Goal: Transaction & Acquisition: Purchase product/service

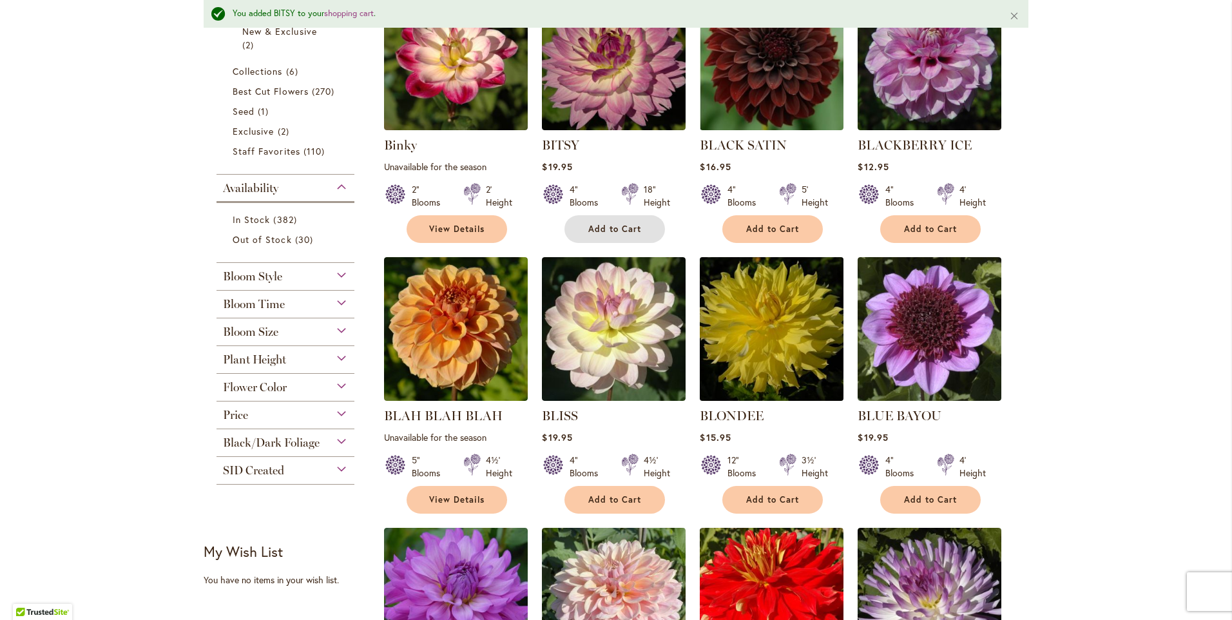
scroll to position [387, 0]
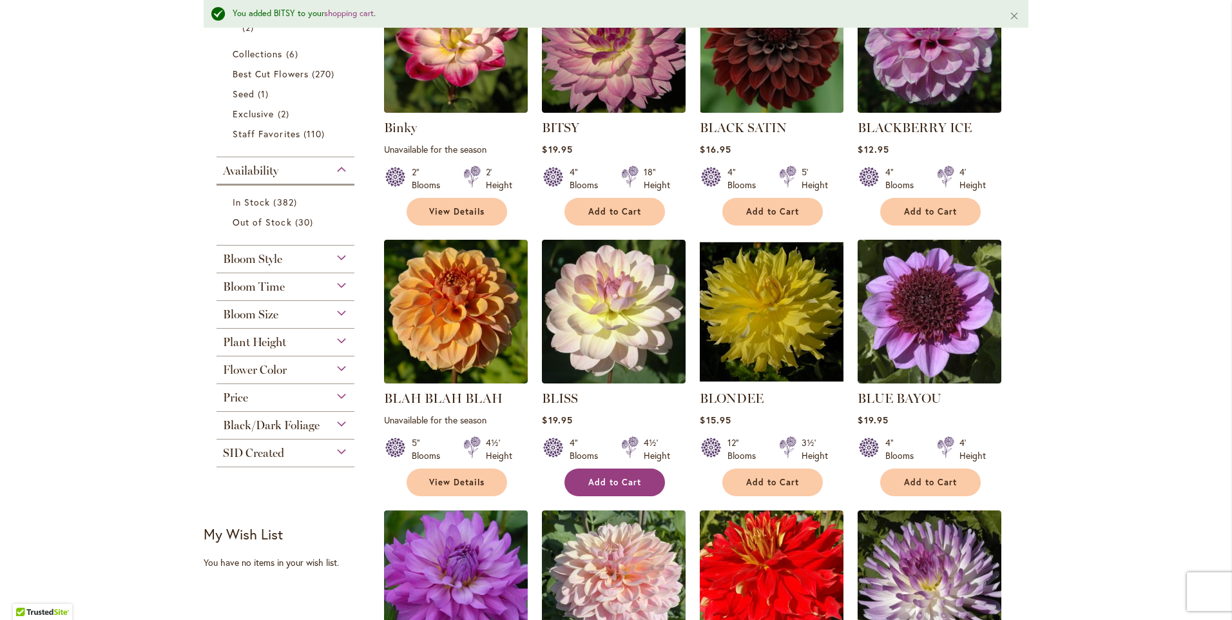
click at [616, 481] on span "Add to Cart" at bounding box center [614, 482] width 53 height 11
click at [496, 487] on link "View Details" at bounding box center [457, 483] width 101 height 28
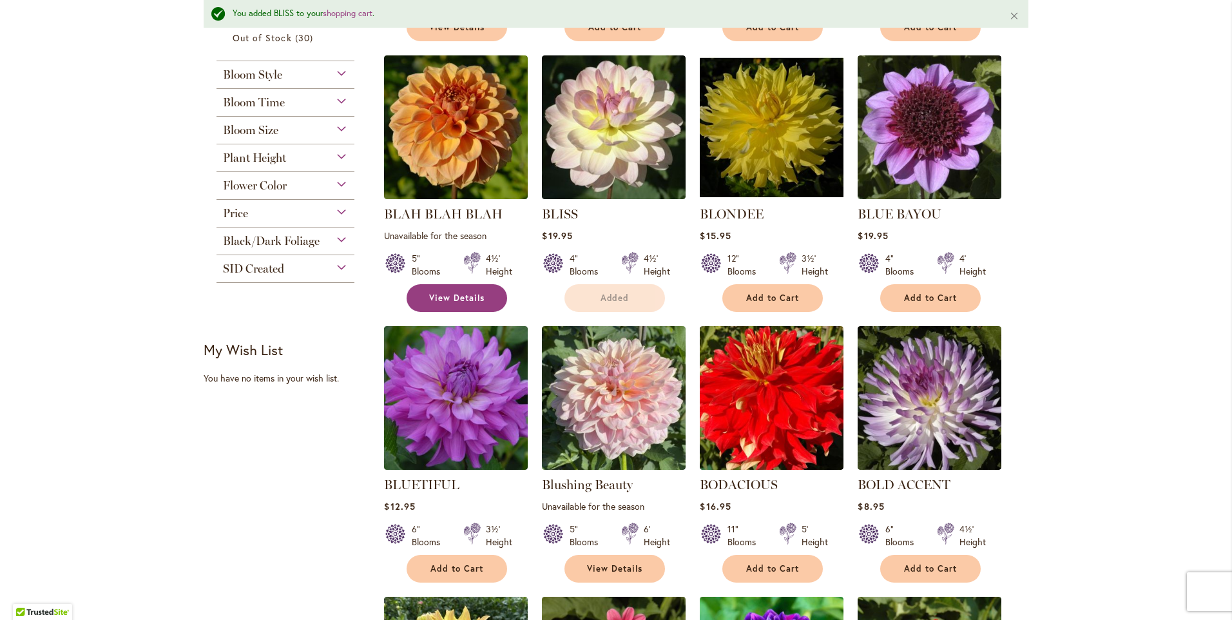
scroll to position [580, 0]
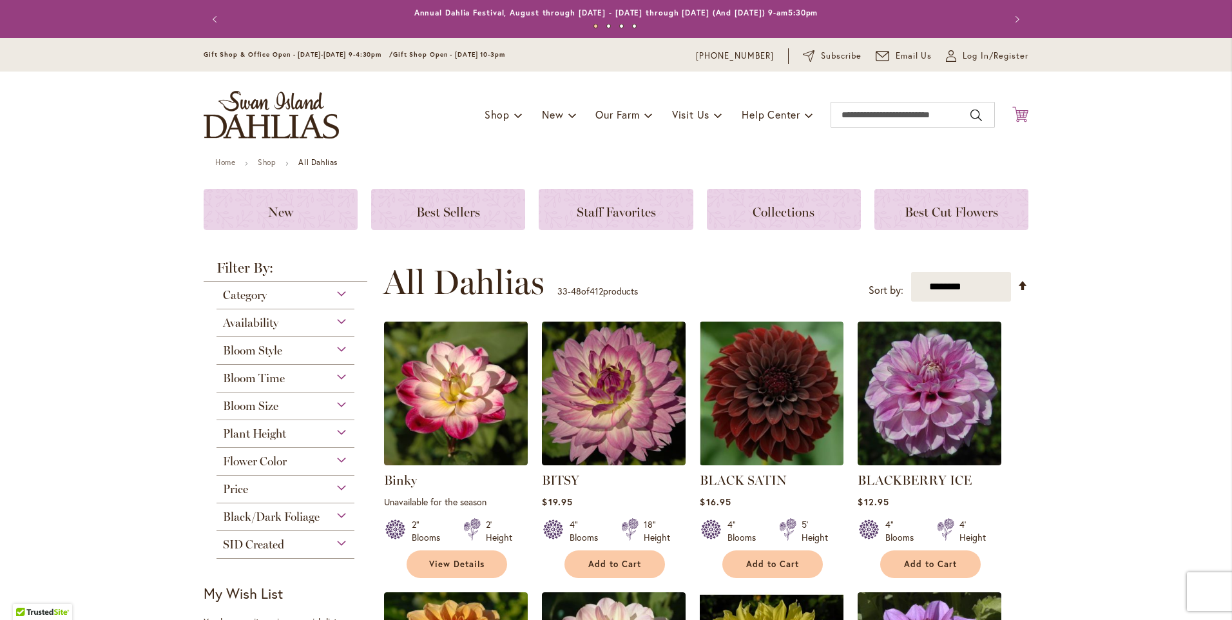
click at [1019, 119] on icon at bounding box center [1021, 113] width 16 height 15
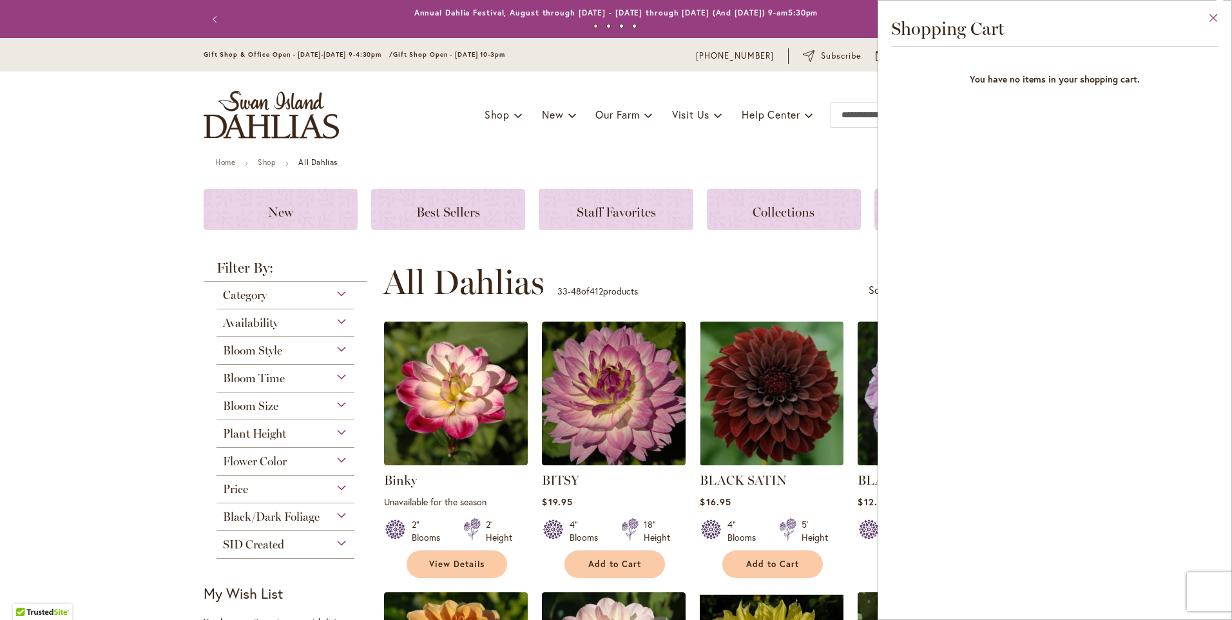
click at [1214, 15] on button "Close" at bounding box center [1213, 21] width 35 height 41
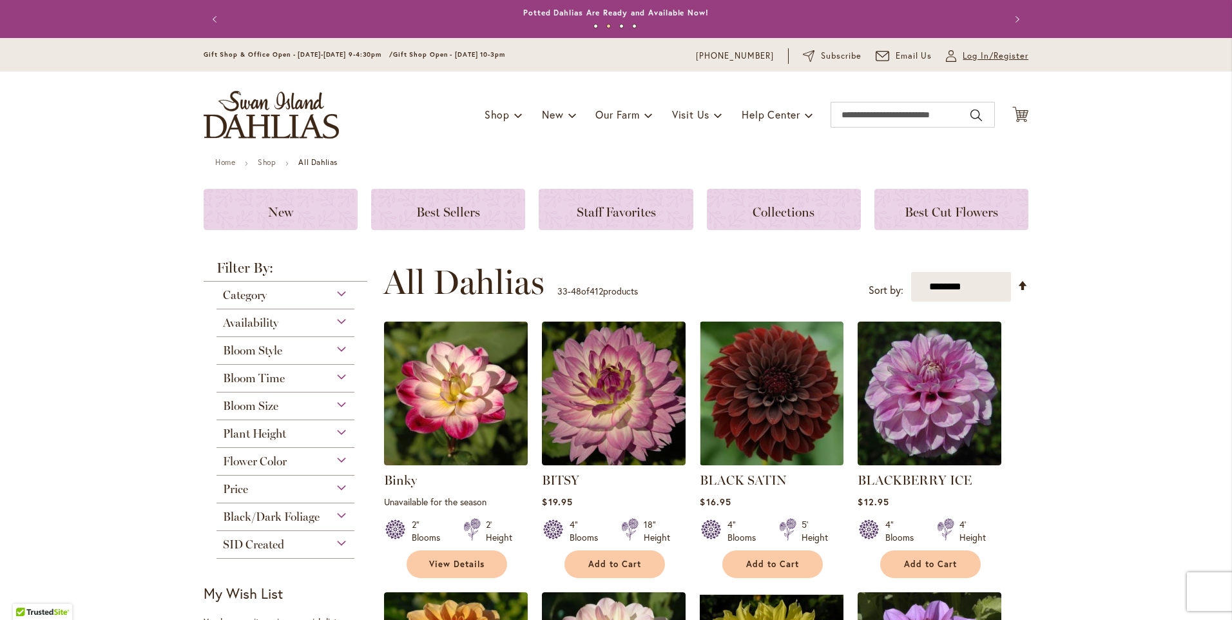
click at [1012, 59] on span "Log In/Register" at bounding box center [996, 56] width 66 height 13
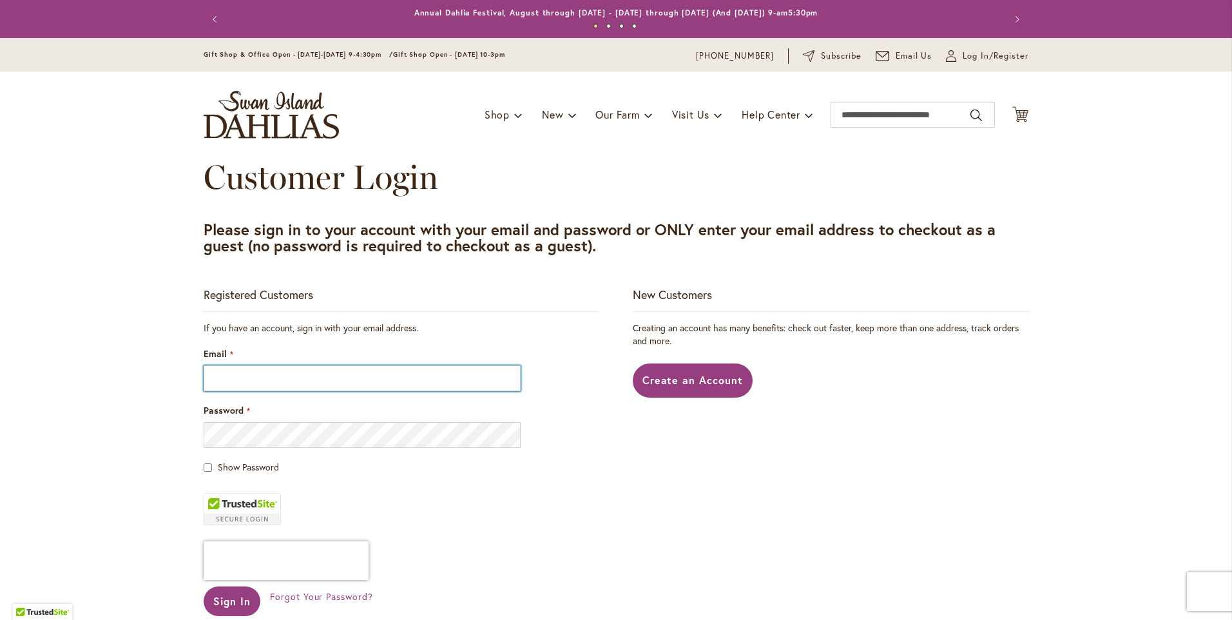
click at [267, 378] on input "Email" at bounding box center [362, 378] width 317 height 26
type input "**********"
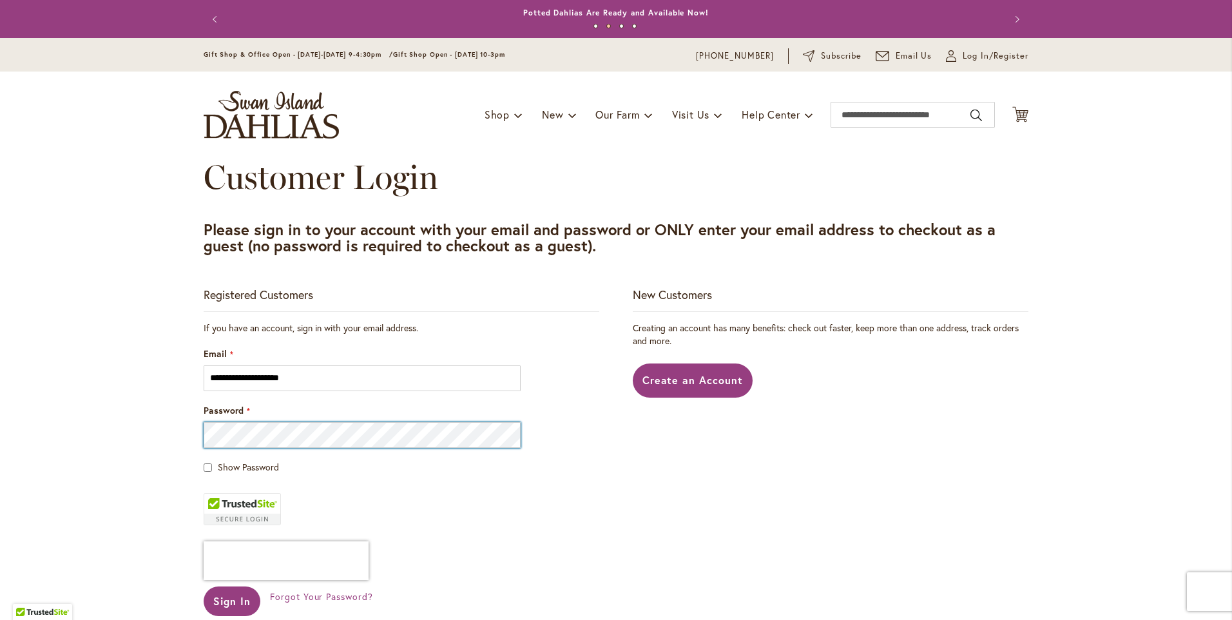
click at [204, 587] on button "Sign In" at bounding box center [232, 602] width 57 height 30
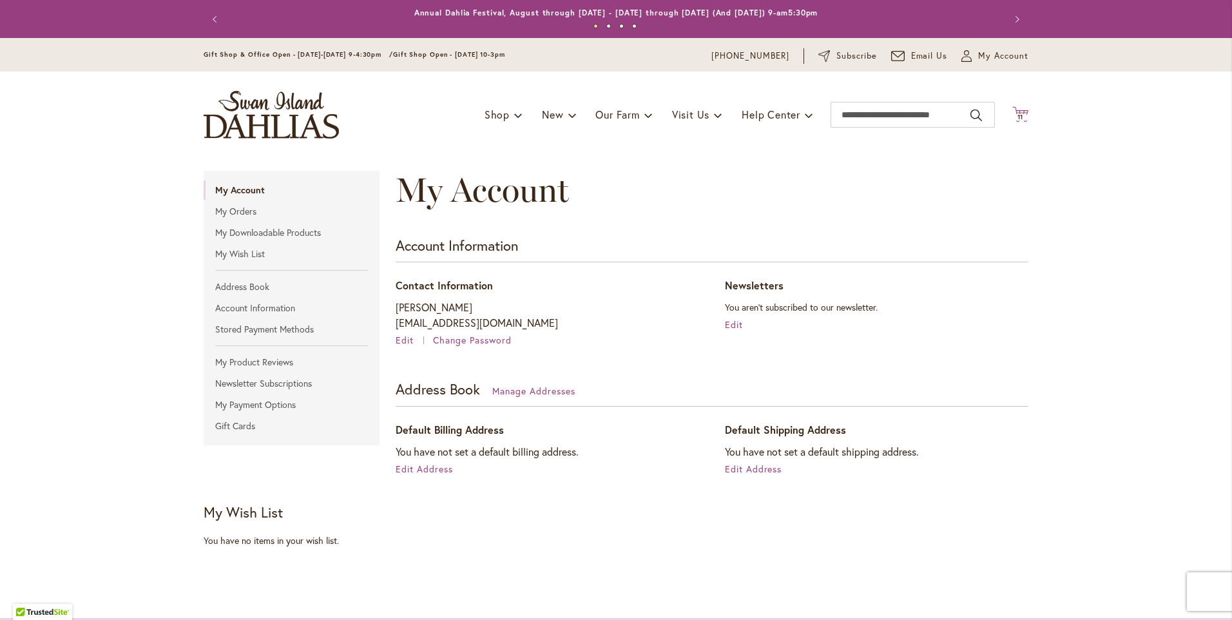
click at [1018, 112] on icon "Cart .cls-1 { fill: #231f20; }" at bounding box center [1021, 114] width 16 height 16
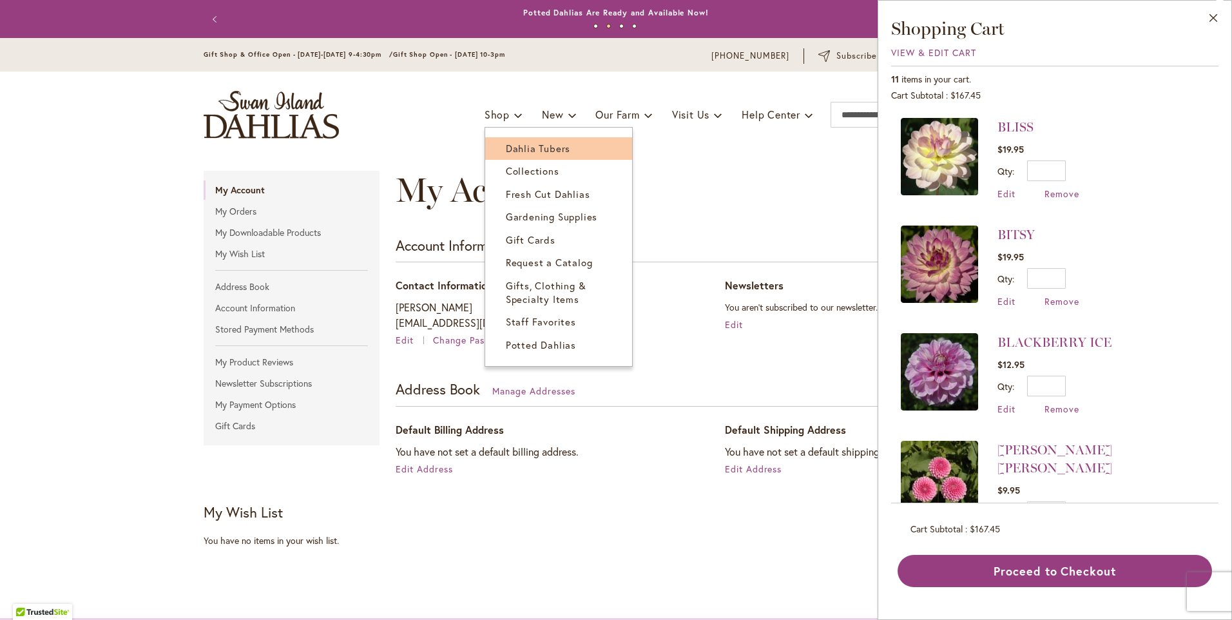
click at [507, 144] on span "Dahlia Tubers" at bounding box center [538, 148] width 64 height 13
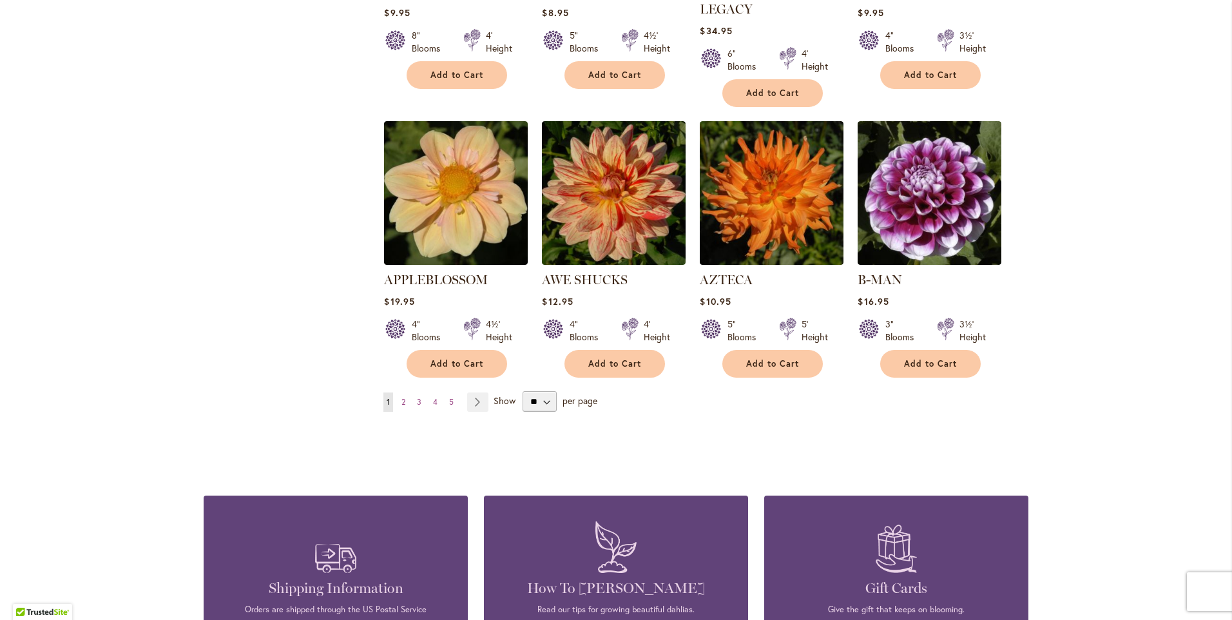
scroll to position [1031, 0]
click at [416, 392] on link "Page 3" at bounding box center [419, 401] width 11 height 19
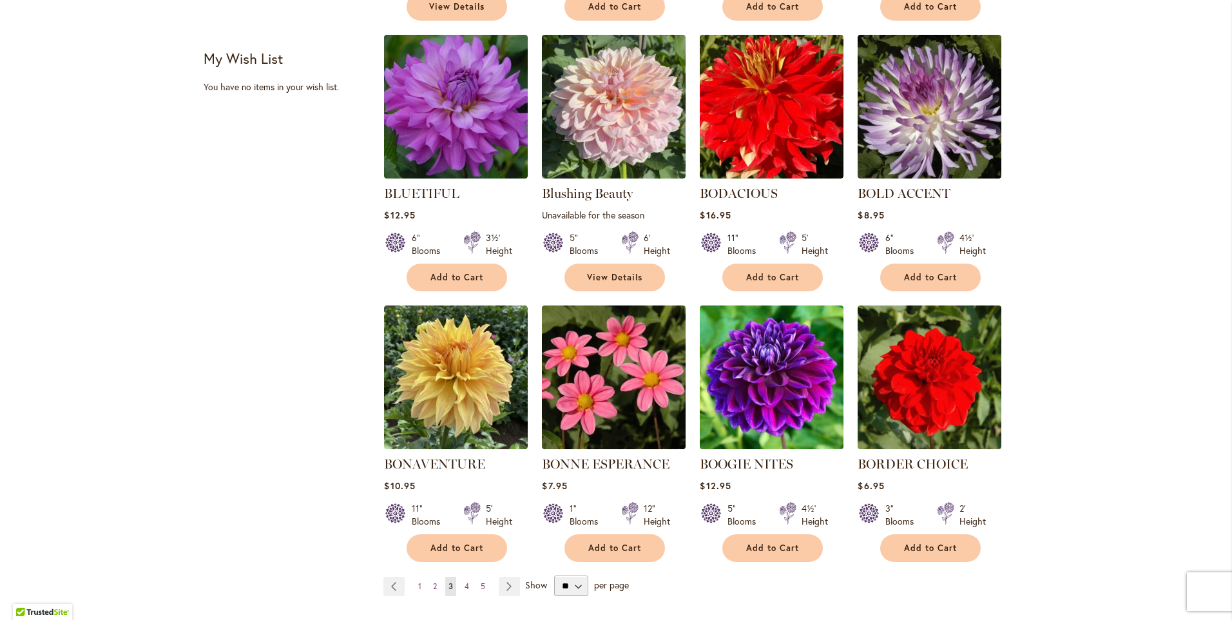
scroll to position [838, 0]
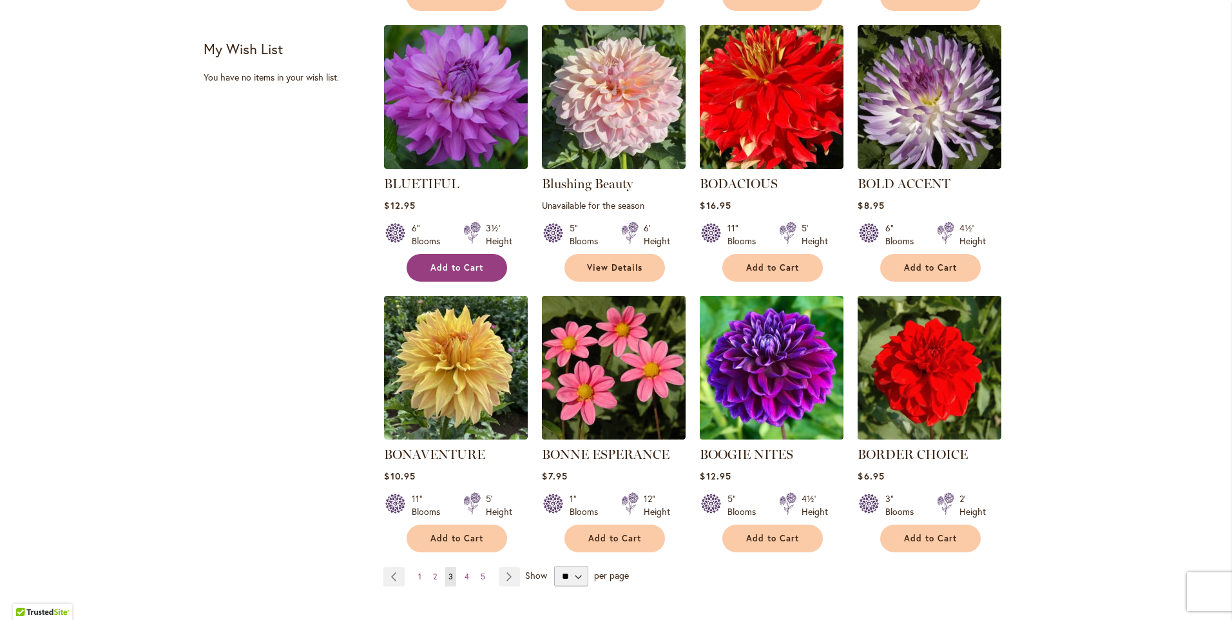
click at [453, 276] on button "Add to Cart" at bounding box center [457, 268] width 101 height 28
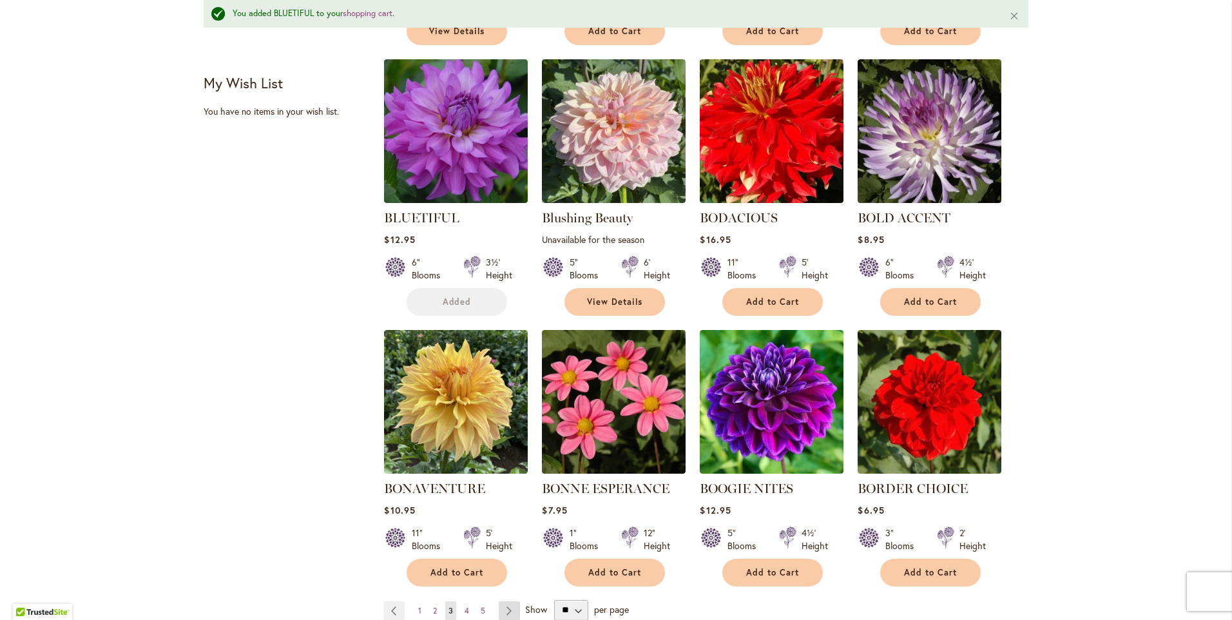
scroll to position [872, 0]
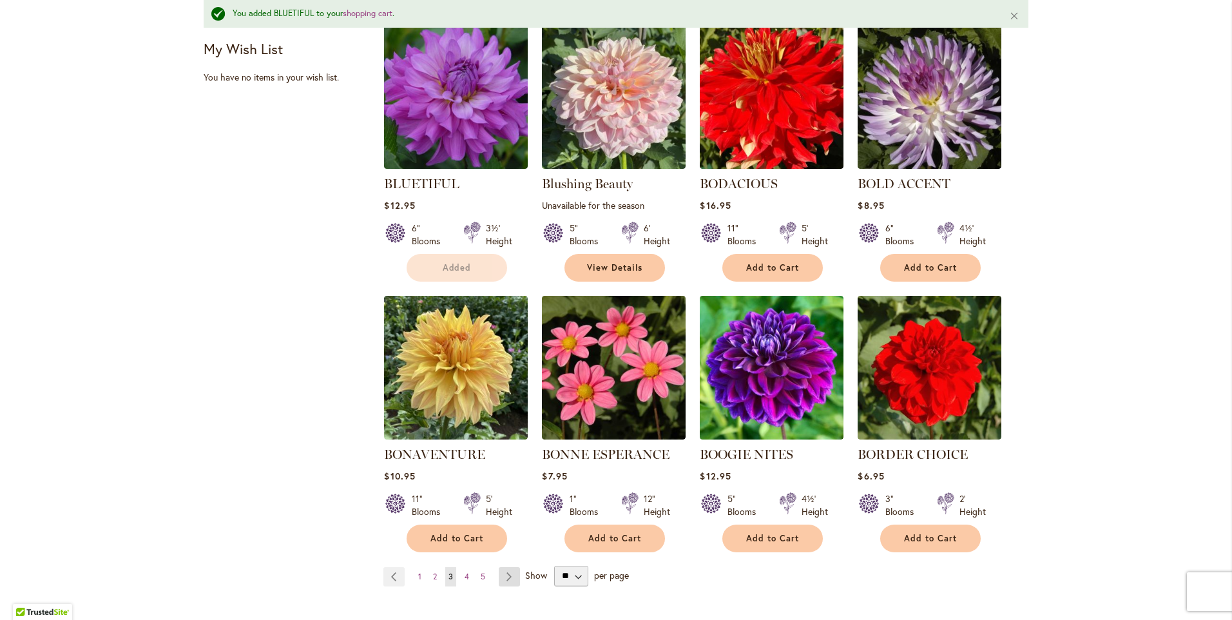
click at [500, 578] on link "Page Next" at bounding box center [509, 576] width 21 height 19
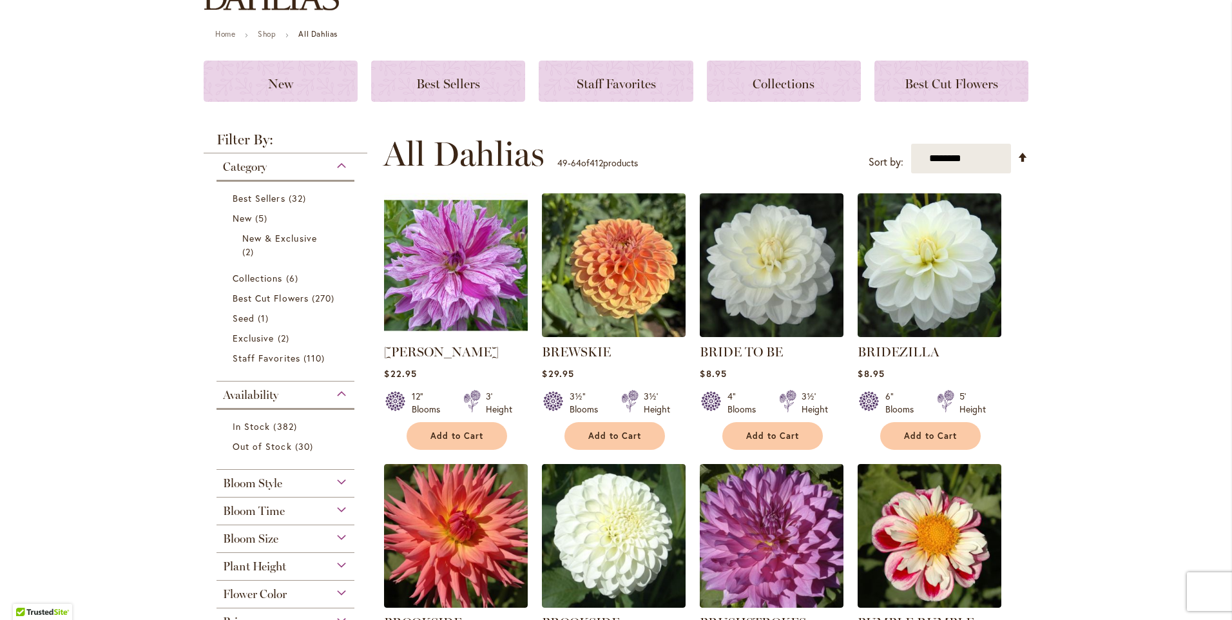
scroll to position [129, 0]
click at [788, 433] on span "Add to Cart" at bounding box center [772, 435] width 53 height 11
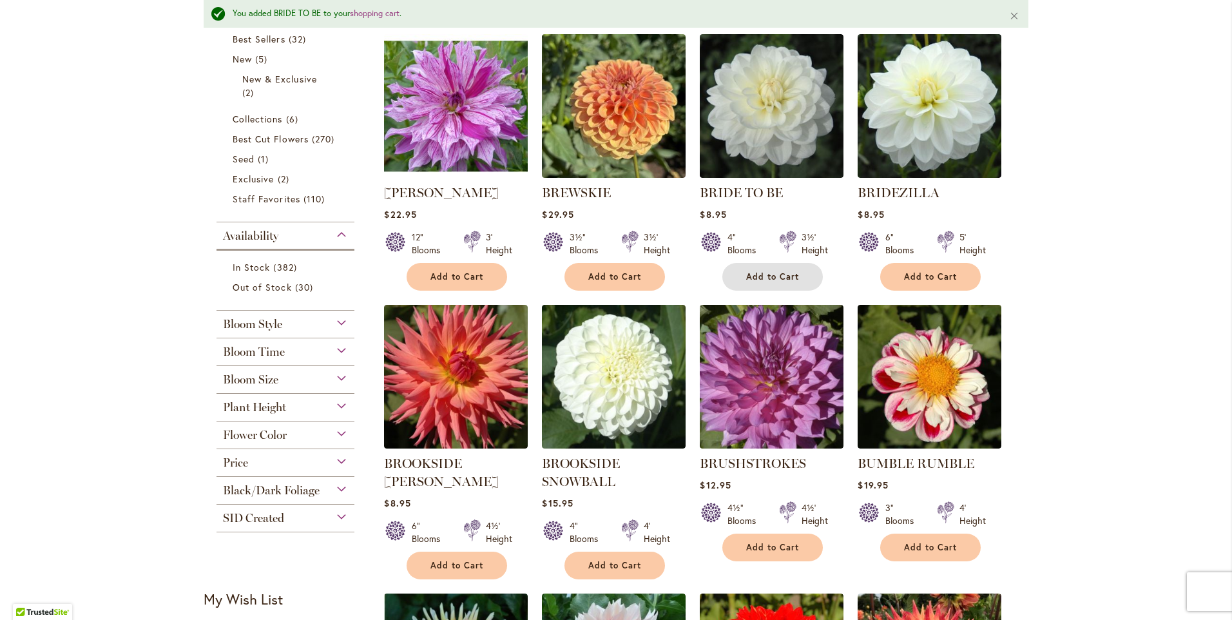
scroll to position [322, 0]
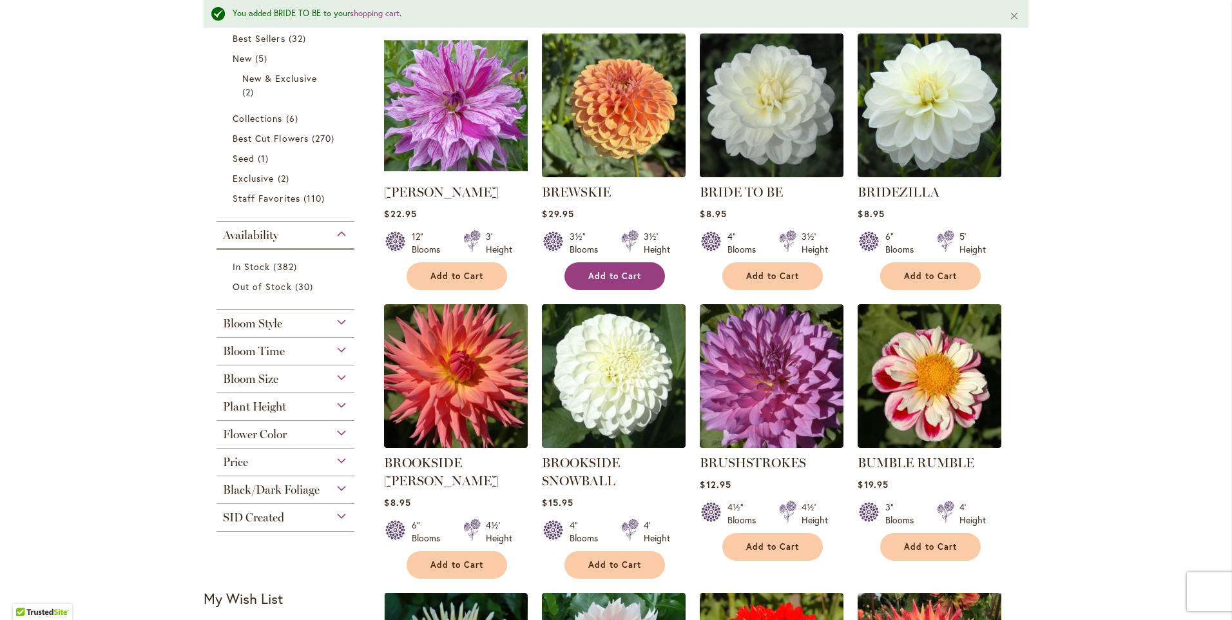
click at [598, 282] on button "Add to Cart" at bounding box center [615, 276] width 101 height 28
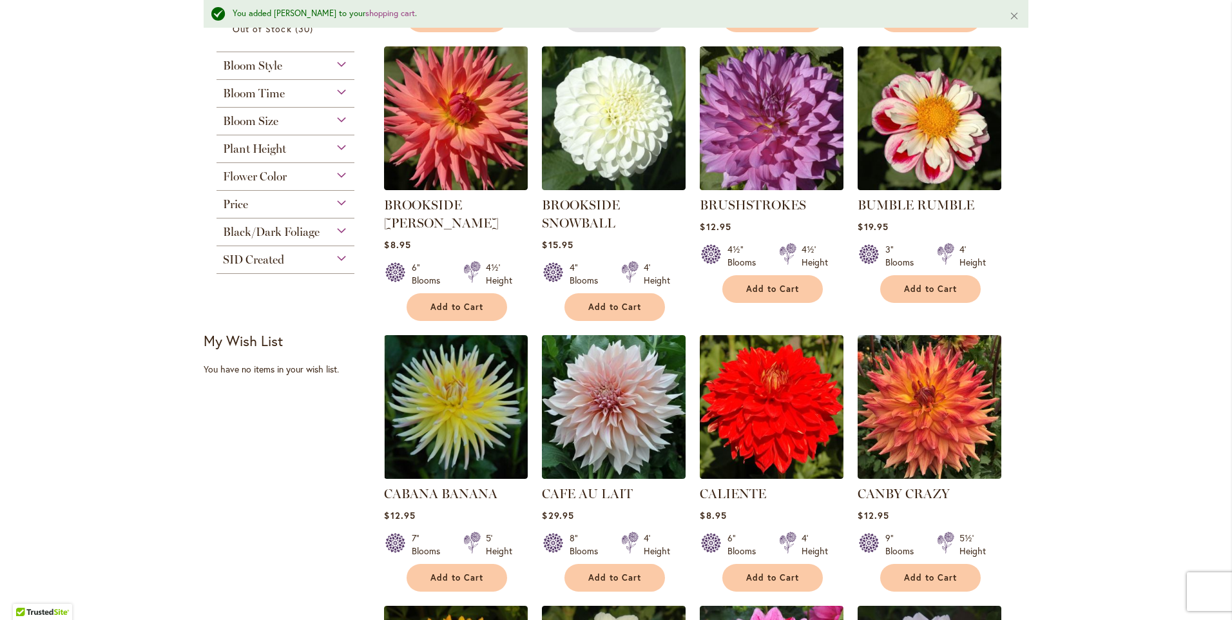
scroll to position [902, 0]
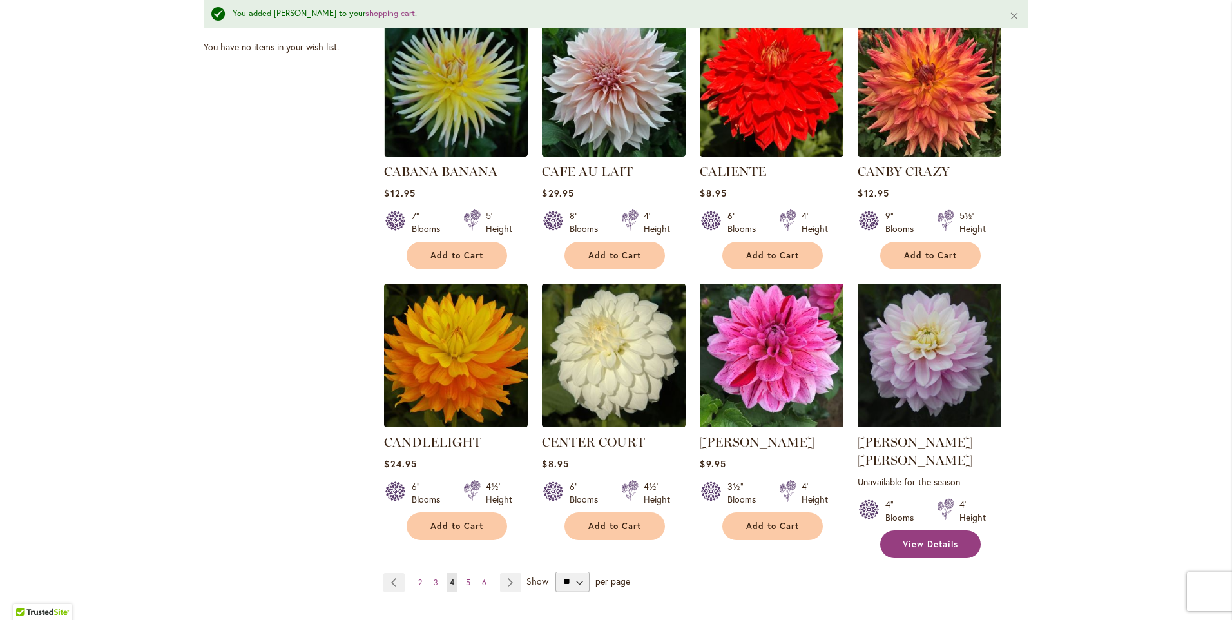
click at [939, 539] on span "View Details" at bounding box center [930, 544] width 55 height 11
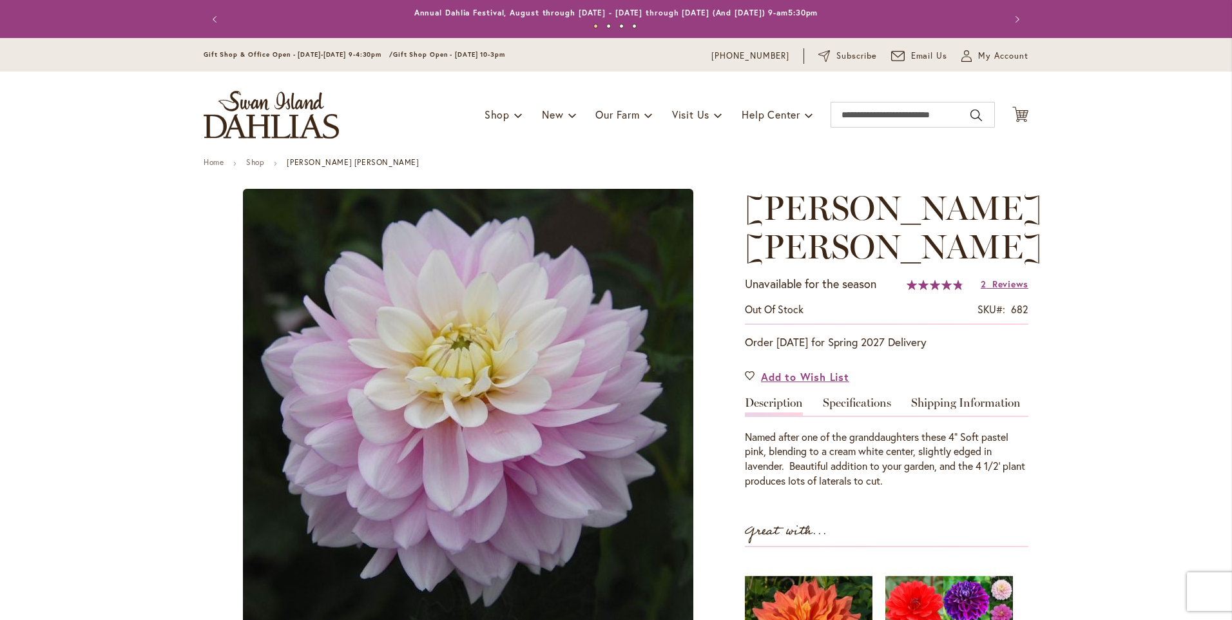
type input "******"
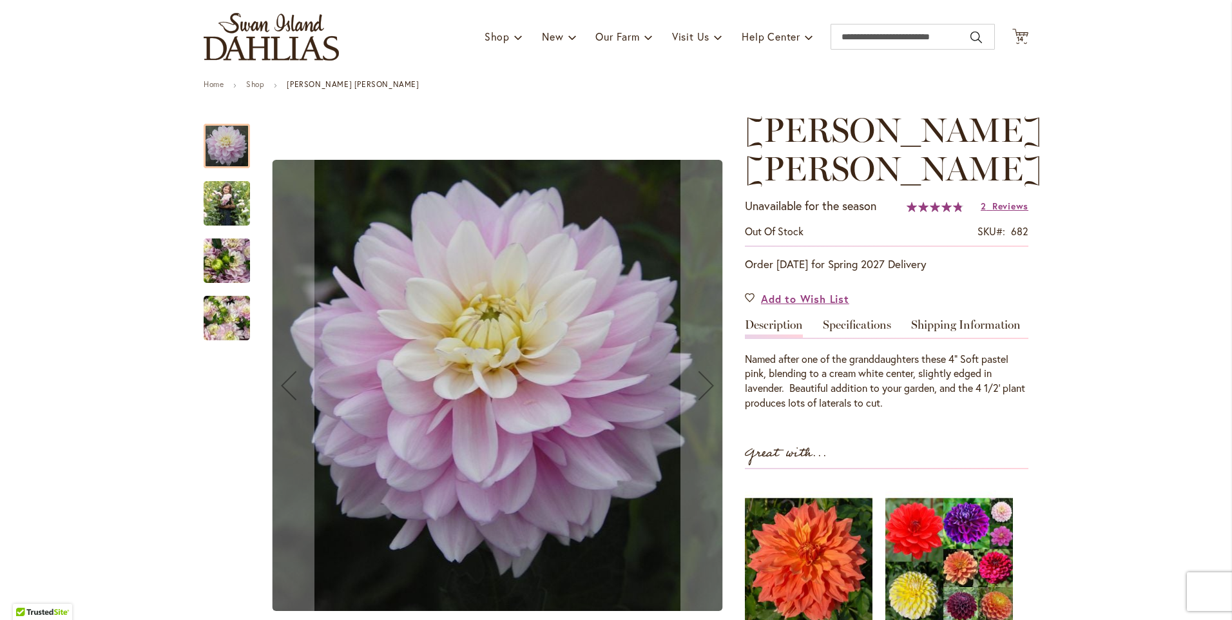
scroll to position [193, 0]
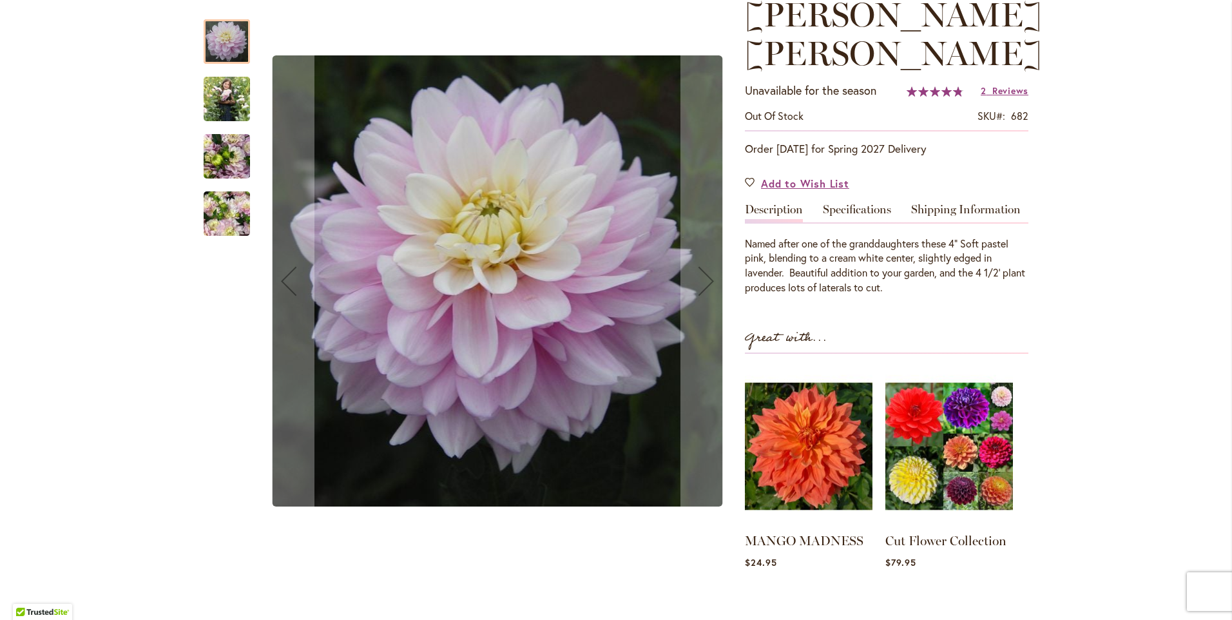
click at [213, 90] on img "Charlotte Mae" at bounding box center [227, 99] width 46 height 58
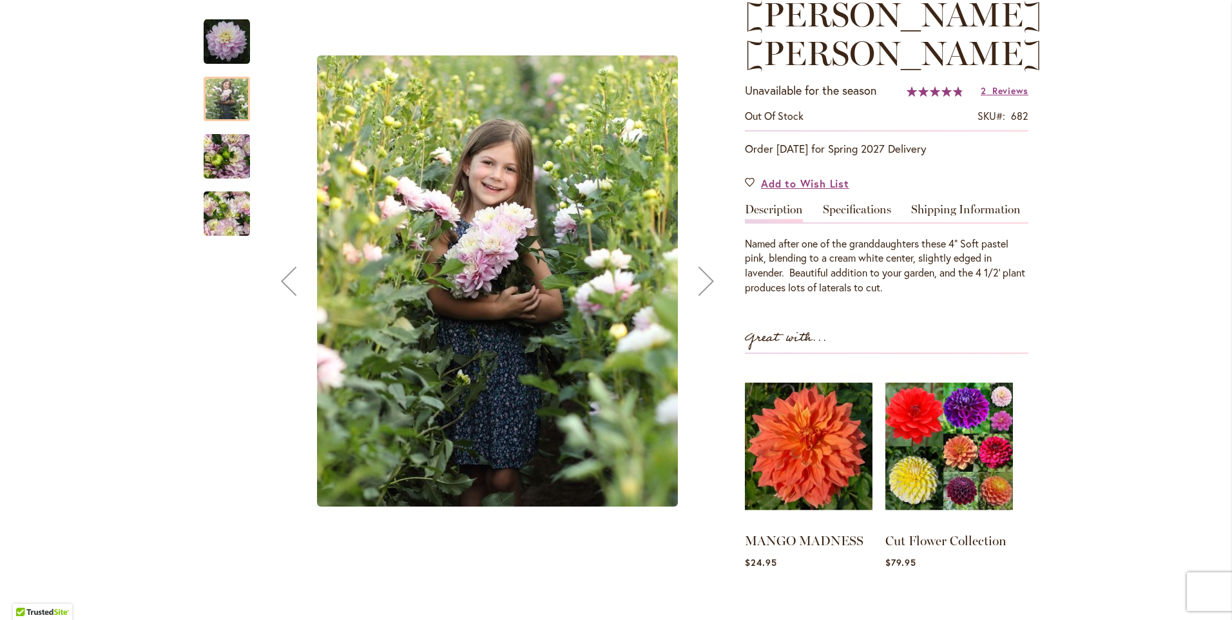
click at [221, 164] on img "Charlotte Mae" at bounding box center [227, 156] width 46 height 63
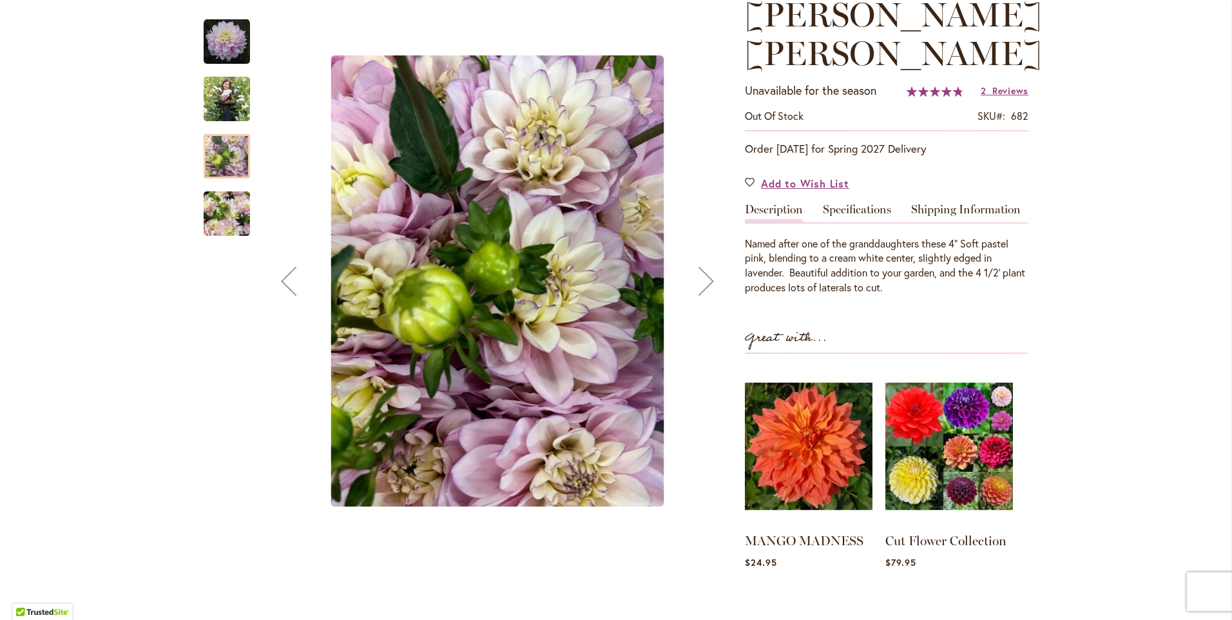
click at [219, 221] on img "Charlotte Mae" at bounding box center [227, 214] width 46 height 62
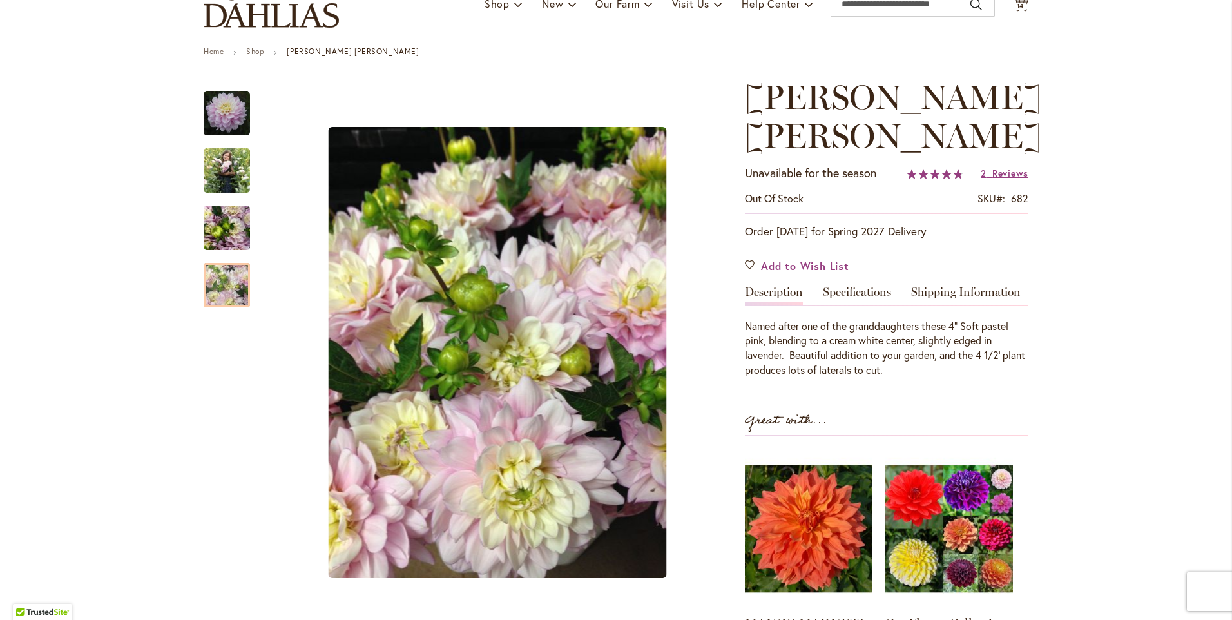
scroll to position [0, 0]
